Goal: Find specific page/section: Find specific page/section

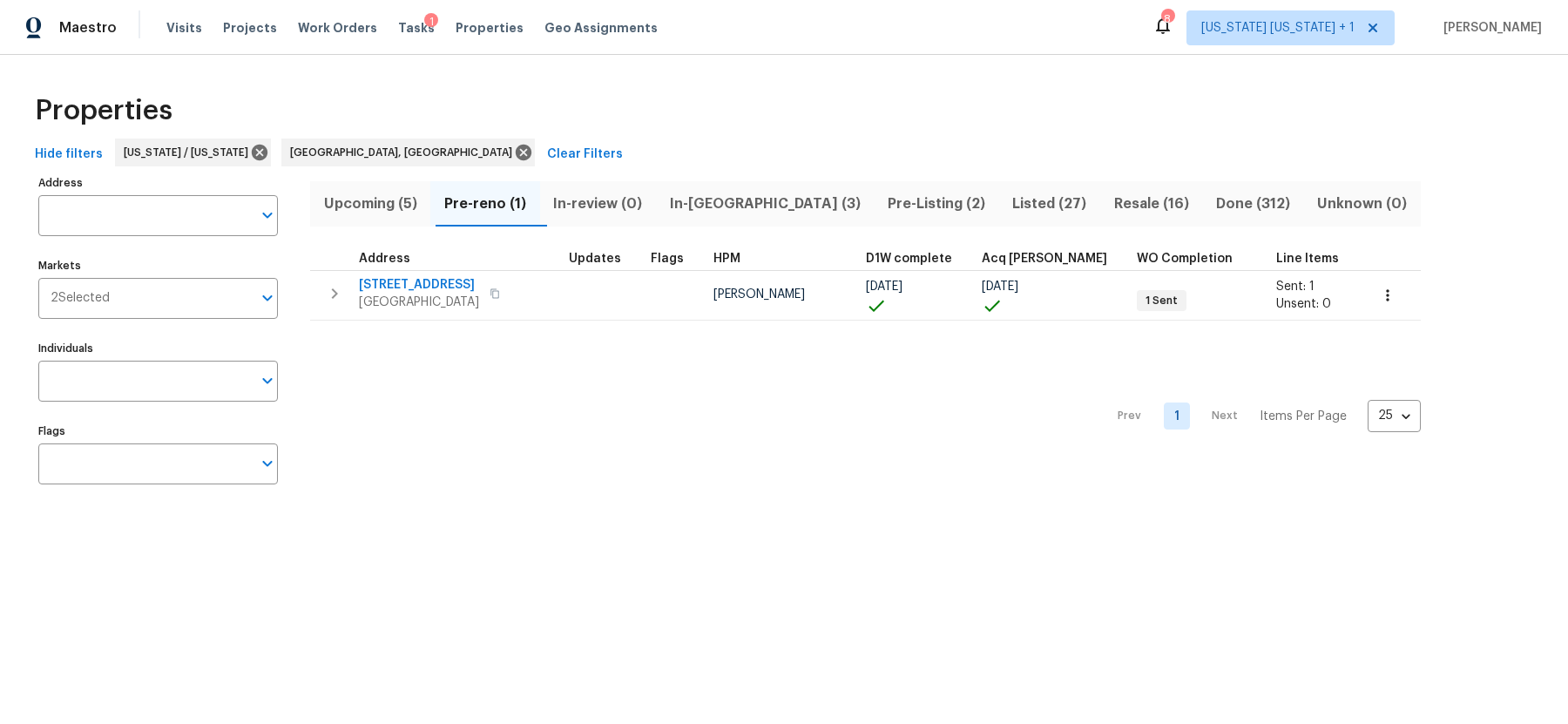
click at [699, 201] on span "In-[GEOGRAPHIC_DATA] (3)" at bounding box center [765, 204] width 197 height 25
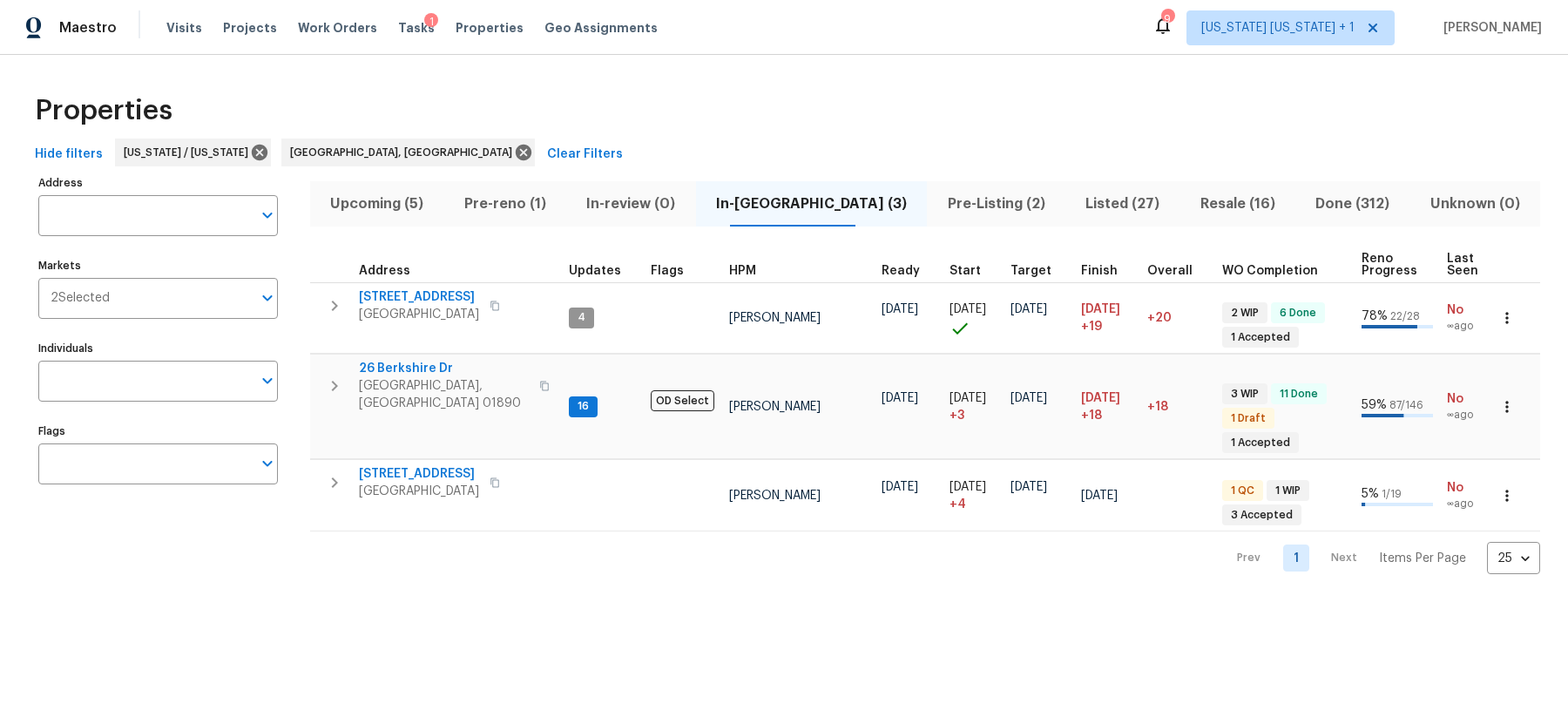
click at [937, 212] on span "Pre-Listing (2)" at bounding box center [996, 204] width 117 height 25
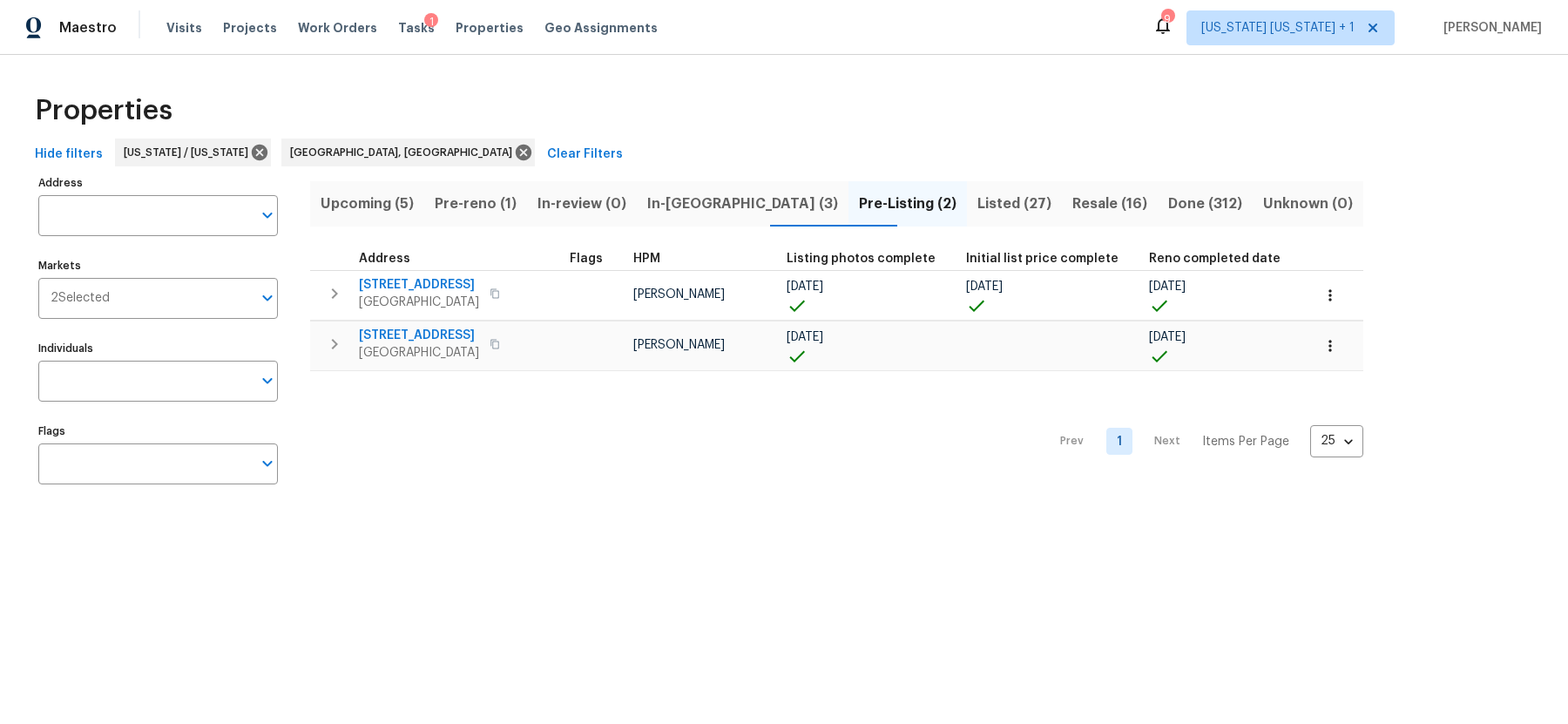
click at [715, 199] on span "In-[GEOGRAPHIC_DATA] (3)" at bounding box center [743, 204] width 191 height 25
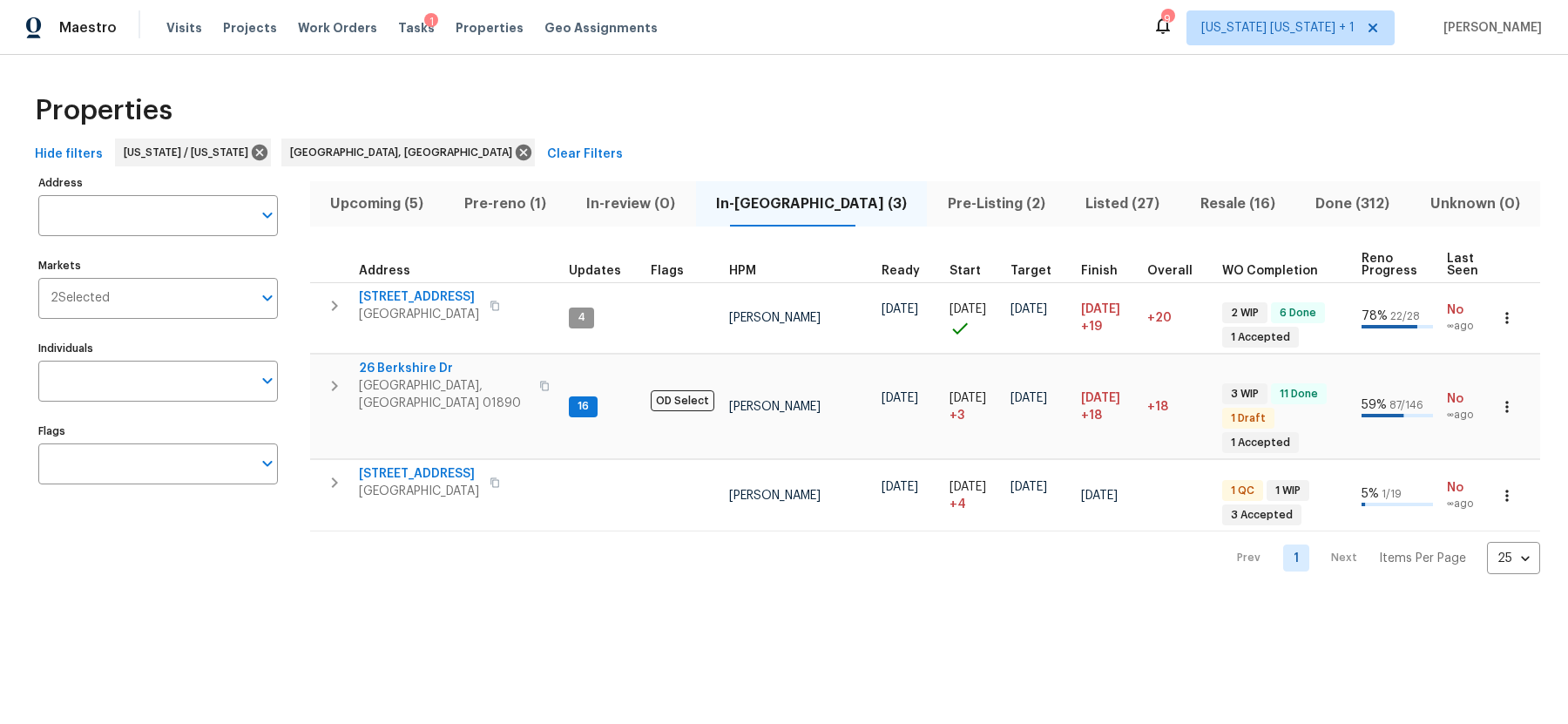
click at [420, 207] on span "Upcoming (5)" at bounding box center [377, 204] width 113 height 25
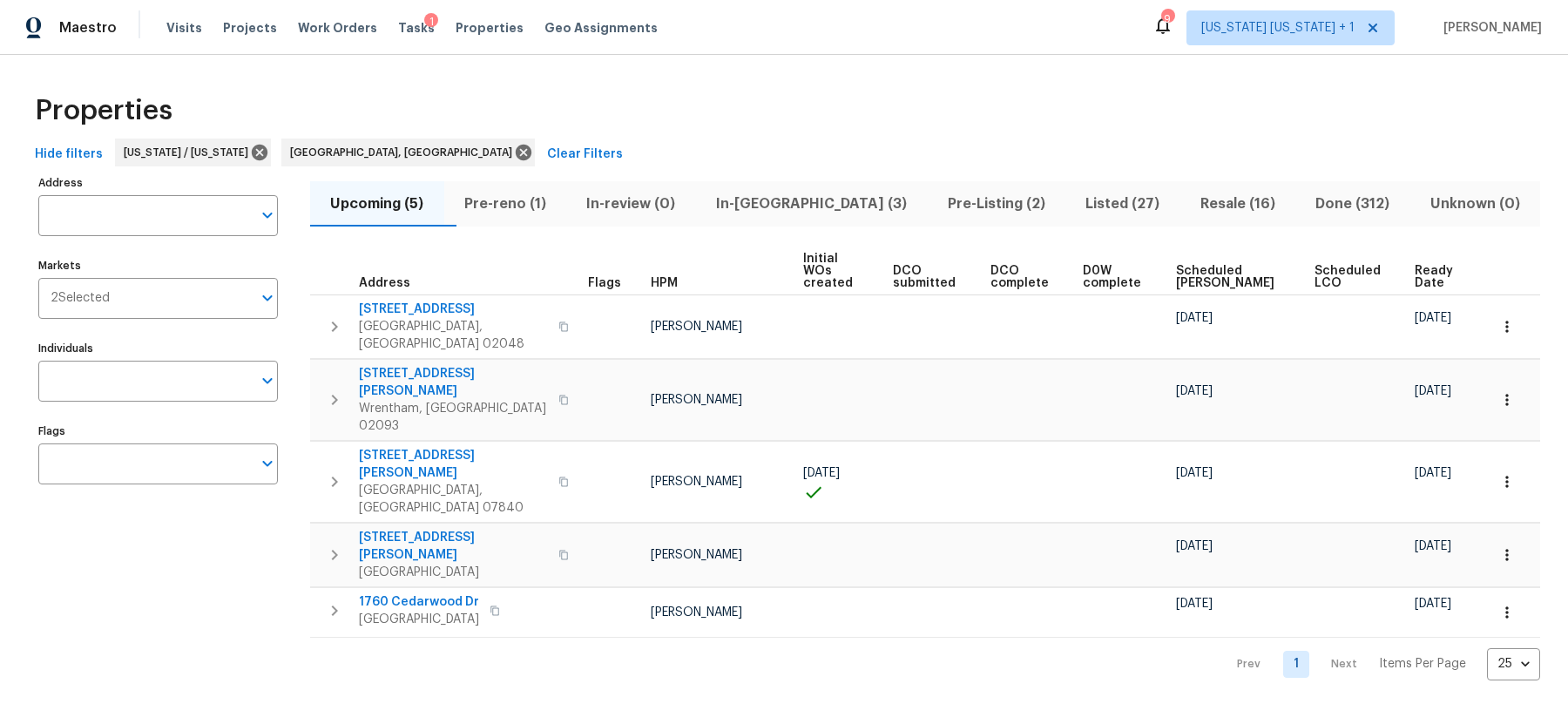
click at [1195, 265] on span "Scheduled [PERSON_NAME]" at bounding box center [1230, 276] width 108 height 25
